Goal: Task Accomplishment & Management: Manage account settings

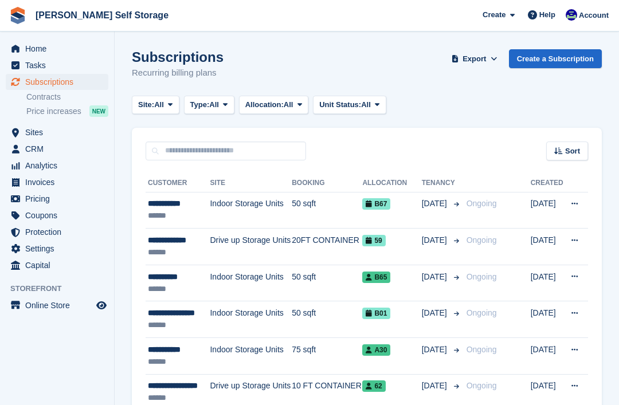
click at [16, 89] on link "Subscriptions" at bounding box center [57, 82] width 103 height 16
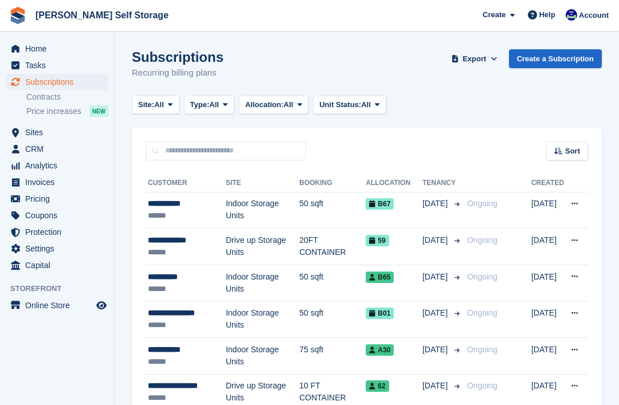
click at [18, 133] on icon "menu" at bounding box center [15, 132] width 7 height 9
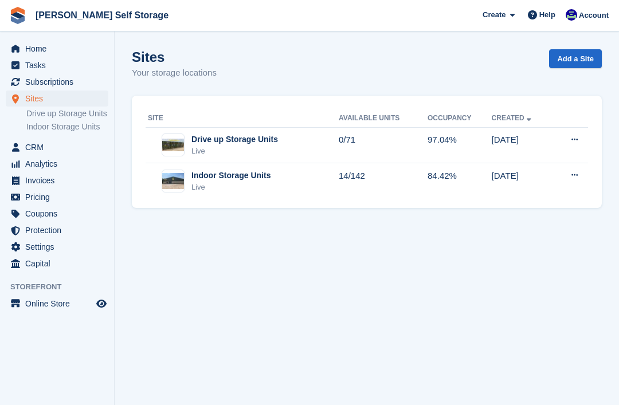
click at [182, 178] on img at bounding box center [173, 181] width 22 height 17
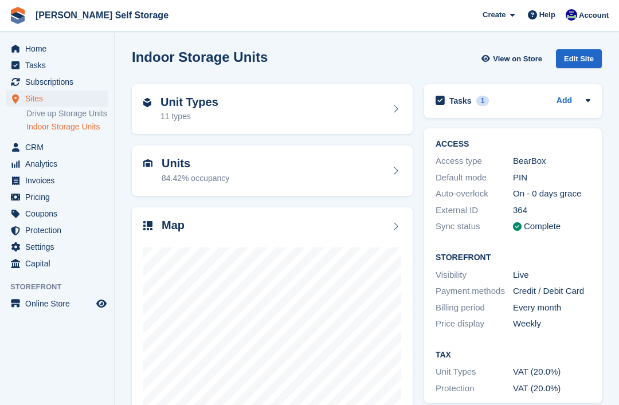
click at [182, 172] on div "84.42% occupancy" at bounding box center [196, 178] width 68 height 12
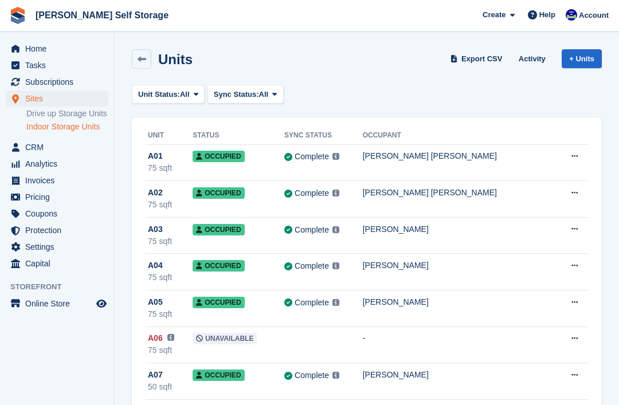
click at [50, 115] on link "Drive up Storage Units" at bounding box center [67, 113] width 82 height 11
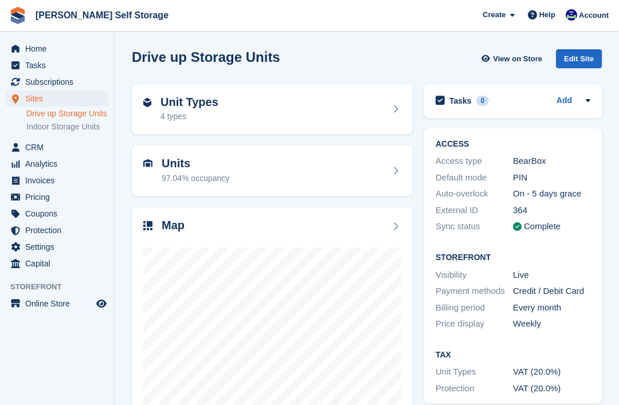
click at [187, 176] on div "97.04% occupancy" at bounding box center [196, 178] width 68 height 12
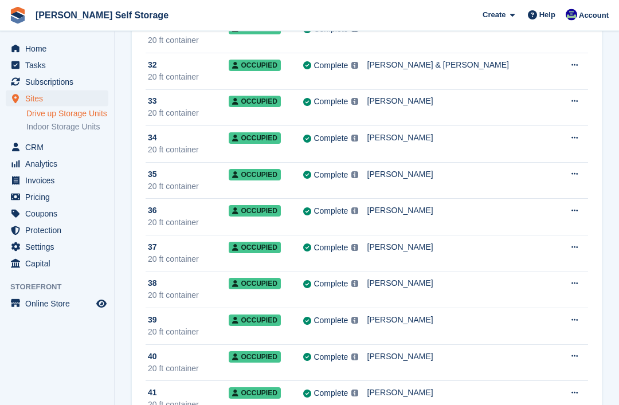
scroll to position [1221, 0]
click at [157, 251] on span "37" at bounding box center [152, 247] width 9 height 12
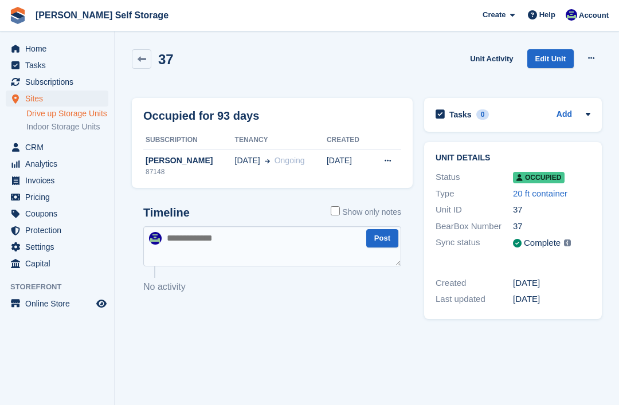
click at [165, 167] on div "87148" at bounding box center [189, 172] width 92 height 10
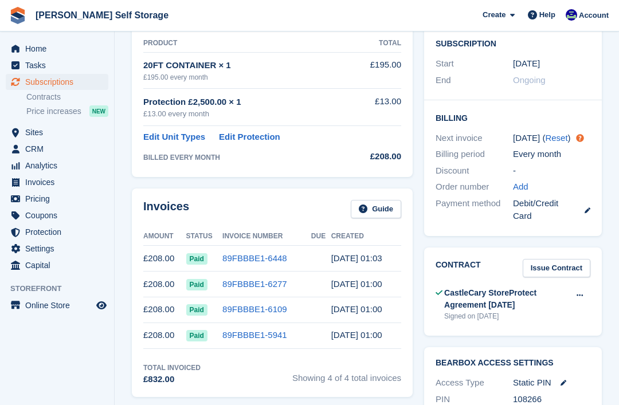
scroll to position [215, 0]
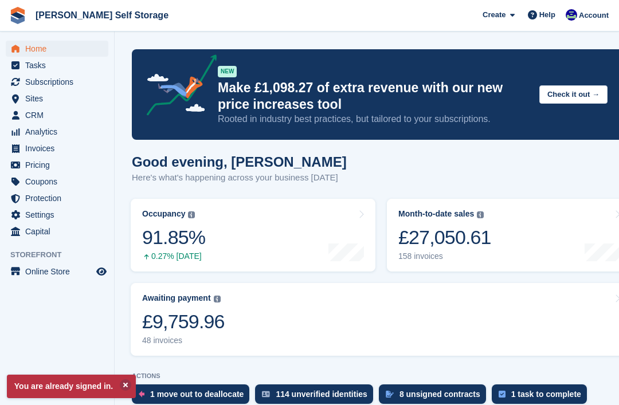
click at [31, 97] on span "Sites" at bounding box center [59, 99] width 69 height 16
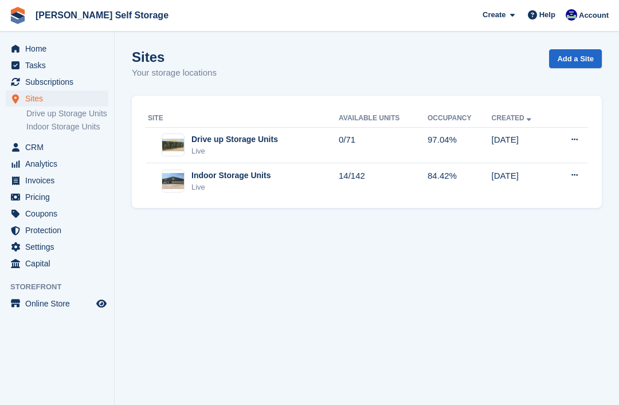
click at [34, 116] on link "Drive up Storage Units" at bounding box center [67, 113] width 82 height 11
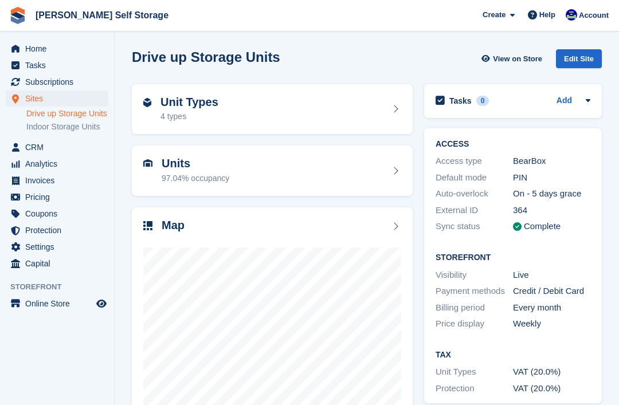
click at [171, 174] on div "97.04% occupancy" at bounding box center [196, 178] width 68 height 12
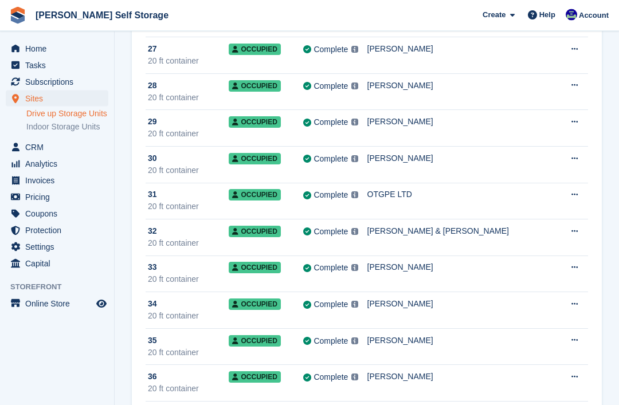
scroll to position [1055, 0]
click at [187, 231] on div "32" at bounding box center [188, 231] width 81 height 12
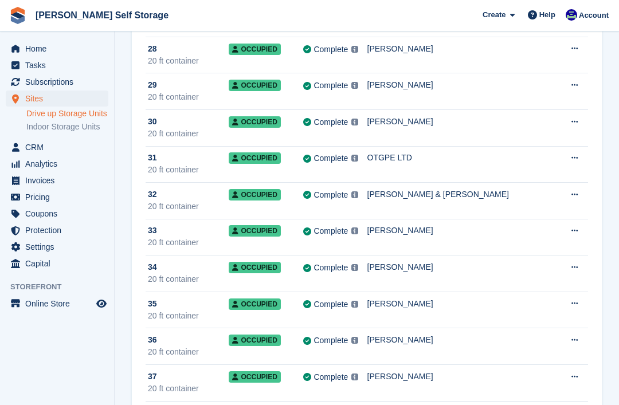
click at [30, 172] on span "Analytics" at bounding box center [59, 164] width 69 height 16
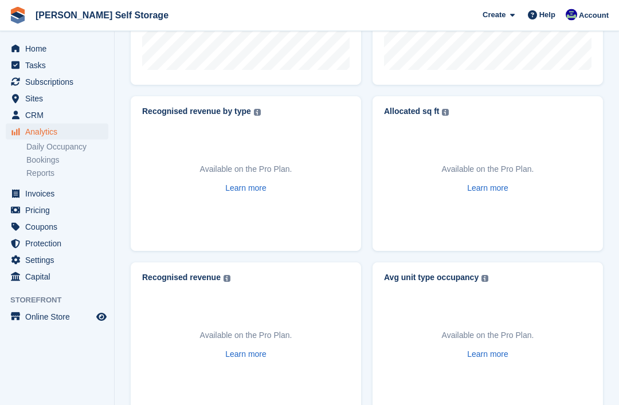
click at [55, 144] on link "Daily Occupancy" at bounding box center [67, 146] width 82 height 11
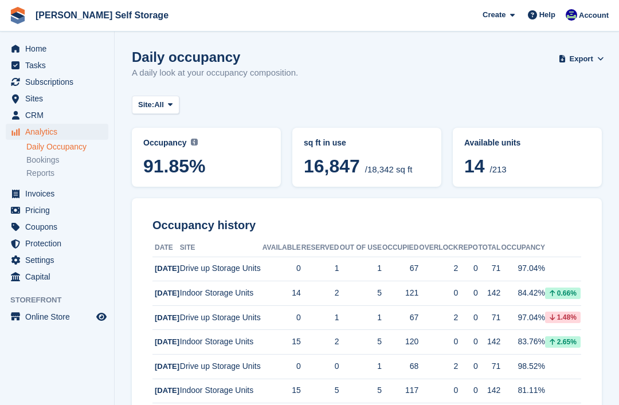
click at [41, 73] on span "Tasks" at bounding box center [59, 65] width 69 height 16
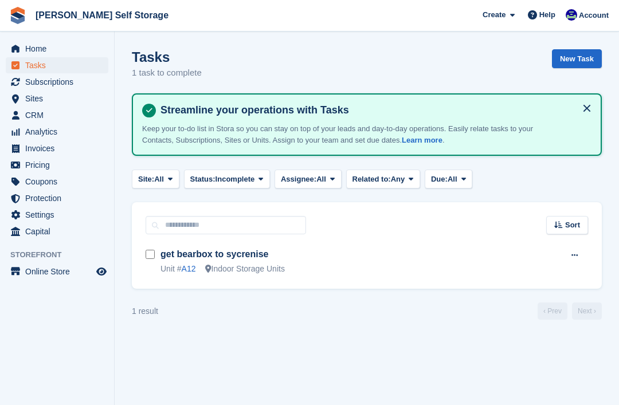
click at [41, 88] on span "Subscriptions" at bounding box center [59, 82] width 69 height 16
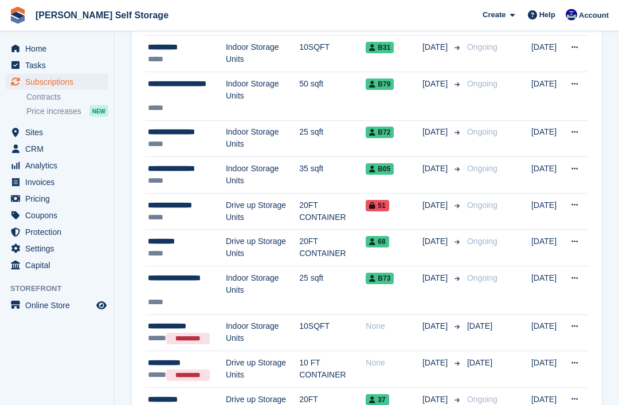
scroll to position [1468, 0]
click at [169, 206] on div "**********" at bounding box center [187, 205] width 78 height 12
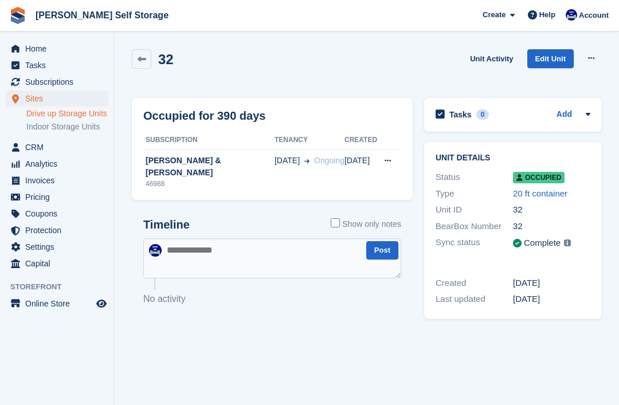
click at [171, 160] on div "[PERSON_NAME] & [PERSON_NAME]" at bounding box center [208, 167] width 131 height 24
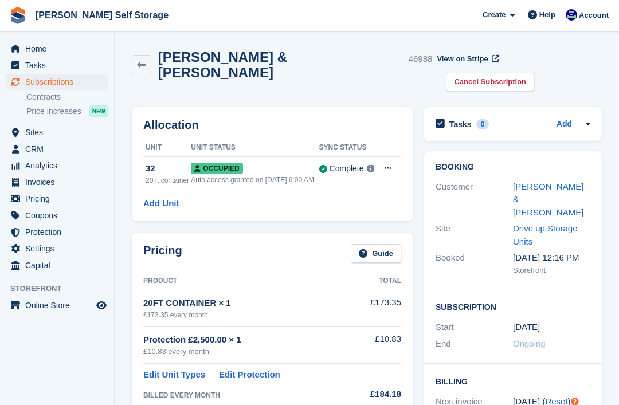
click at [534, 73] on link "Cancel Subscription" at bounding box center [490, 82] width 88 height 19
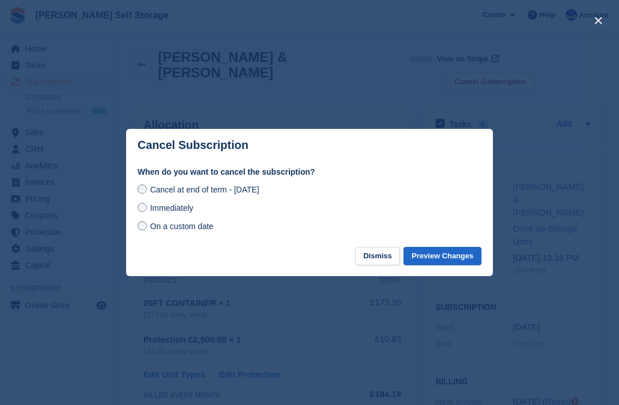
click at [430, 261] on button "Preview Changes" at bounding box center [442, 256] width 78 height 19
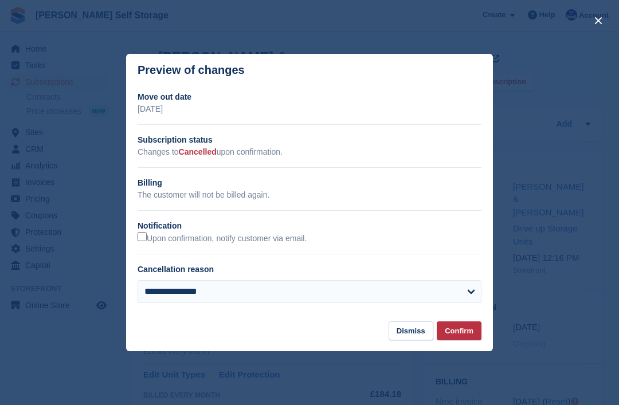
click at [461, 334] on button "Confirm" at bounding box center [459, 330] width 45 height 19
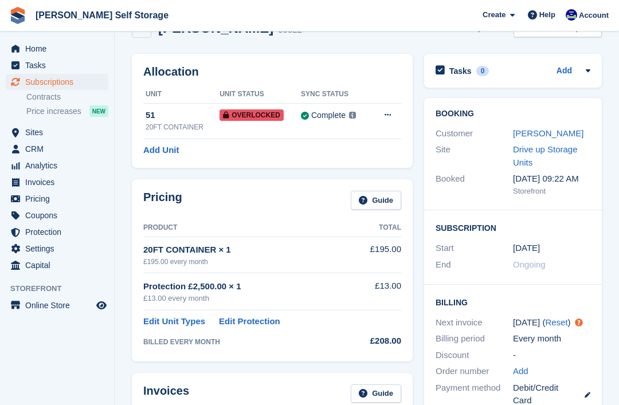
scroll to position [32, 0]
